Goal: Book appointment/travel/reservation

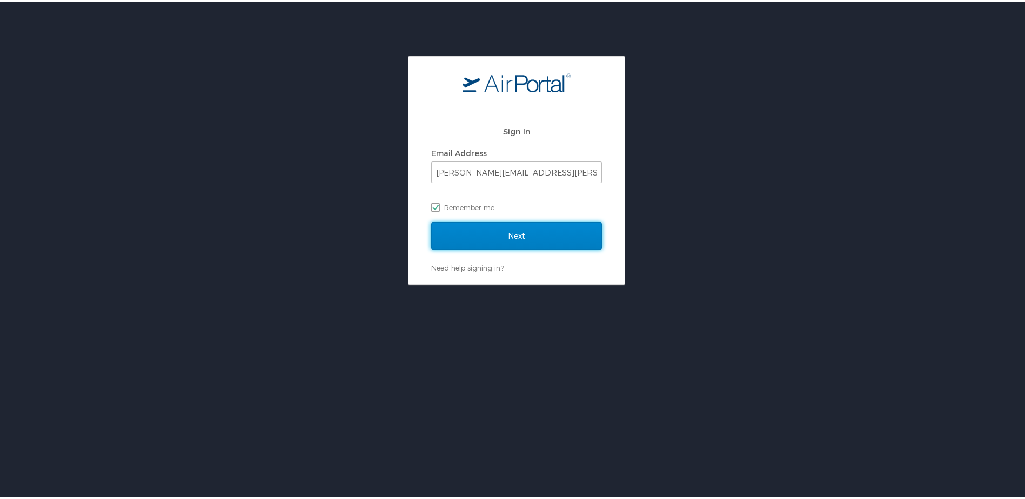
click at [463, 223] on input "Next" at bounding box center [516, 233] width 171 height 27
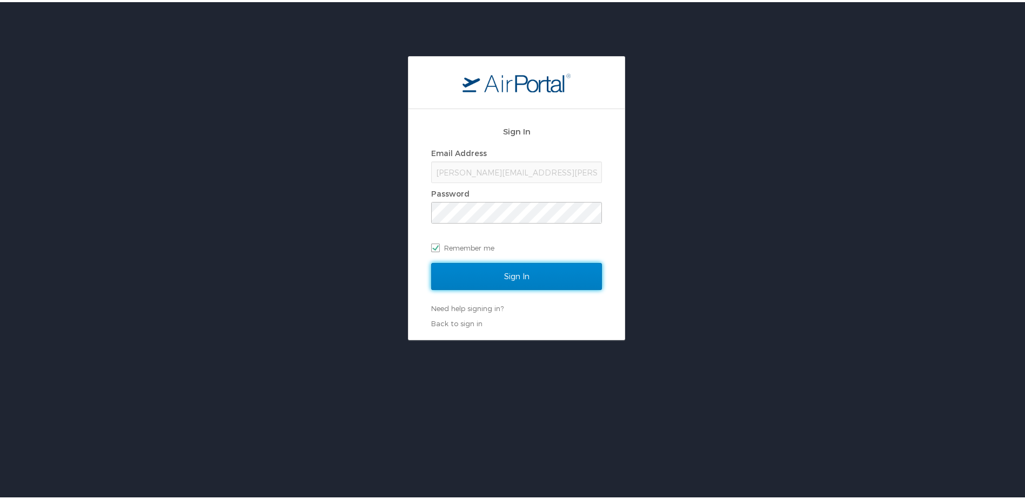
drag, startPoint x: 489, startPoint y: 279, endPoint x: 483, endPoint y: 300, distance: 21.9
click at [489, 279] on input "Sign In" at bounding box center [516, 274] width 171 height 27
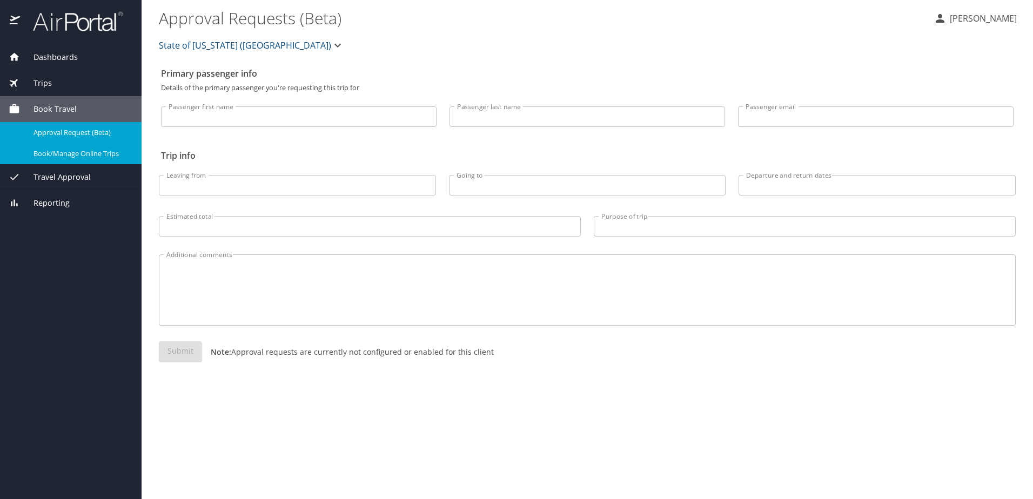
click at [48, 159] on span "Book/Manage Online Trips" at bounding box center [81, 154] width 95 height 10
